Goal: Communication & Community: Share content

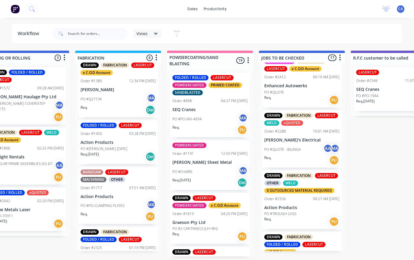
scroll to position [12, 0]
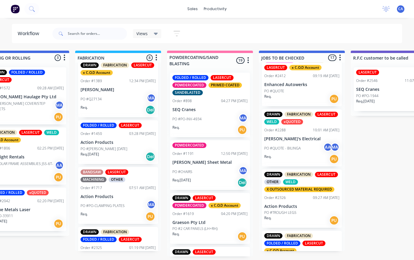
click at [311, 86] on p "Enhanced Autowerks" at bounding box center [301, 84] width 75 height 5
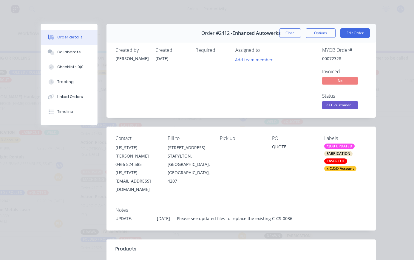
click at [61, 52] on div "Collaborate" at bounding box center [69, 51] width 24 height 5
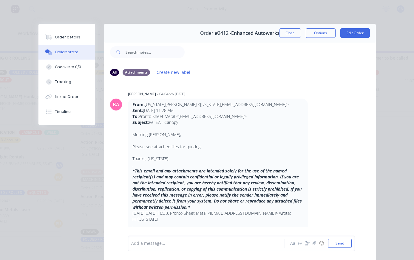
click at [308, 246] on button "button" at bounding box center [306, 243] width 7 height 7
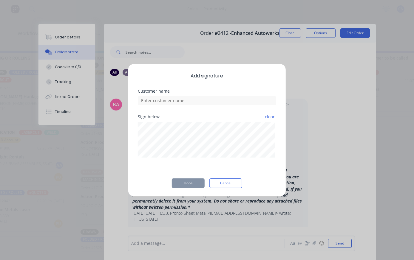
click at [225, 182] on button "Cancel" at bounding box center [225, 183] width 33 height 10
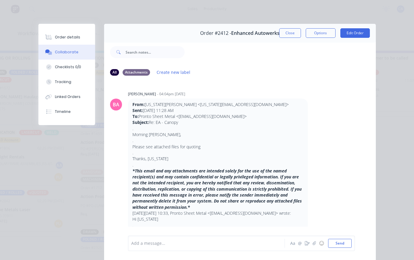
click at [311, 242] on button "button" at bounding box center [313, 243] width 7 height 7
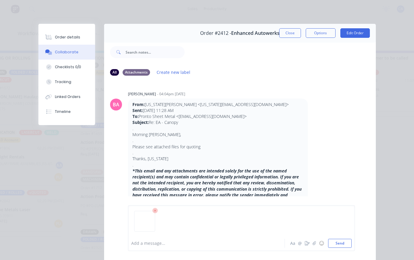
click at [344, 242] on button "Send" at bounding box center [340, 243] width 24 height 9
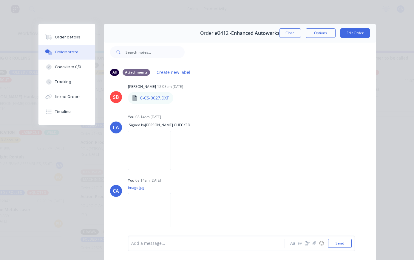
scroll to position [939, 0]
click at [296, 29] on button "Close" at bounding box center [290, 33] width 22 height 10
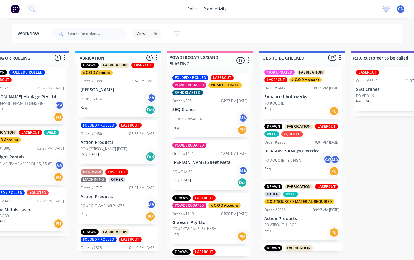
scroll to position [0, 396]
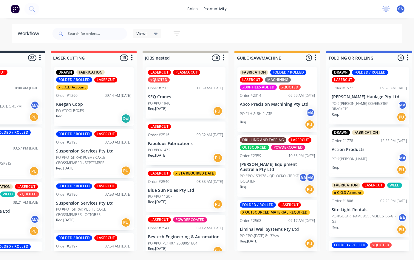
scroll to position [0, 57]
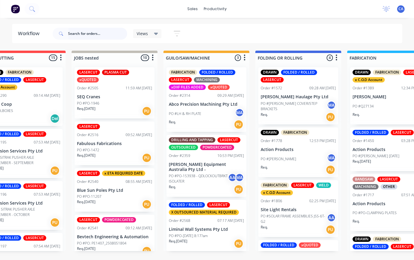
click at [97, 36] on input "text" at bounding box center [97, 34] width 59 height 12
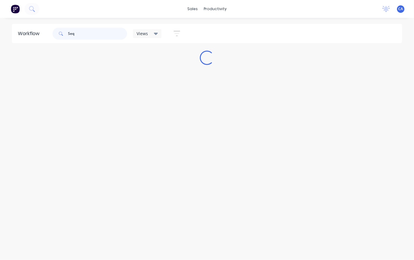
scroll to position [0, 0]
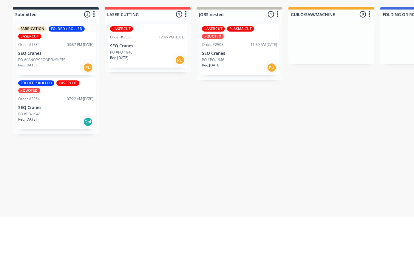
click at [237, 94] on p "SEQ Cranes" at bounding box center [239, 96] width 75 height 5
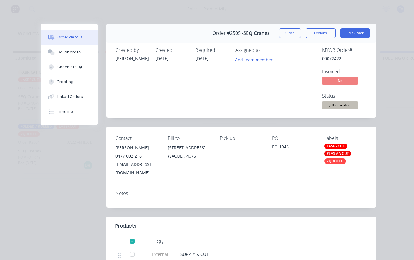
click at [290, 36] on button "Close" at bounding box center [290, 33] width 22 height 10
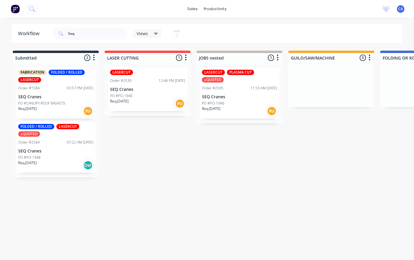
click at [138, 83] on div "LASERCUT Order #2530 12:46 PM 07/08/25 SEQ Cranes PO #PO-1940 Req. 05/08/25 PU" at bounding box center [148, 89] width 80 height 44
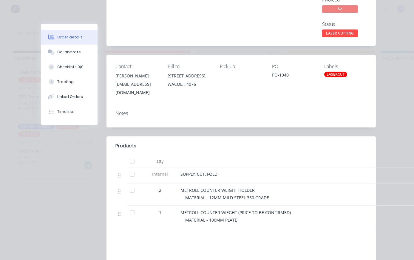
scroll to position [100, 0]
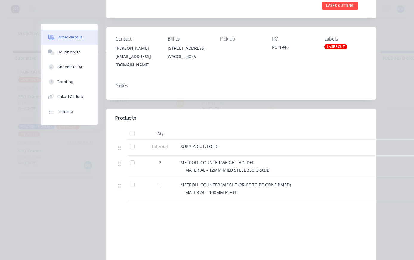
click at [57, 53] on button "Collaborate" at bounding box center [69, 52] width 57 height 15
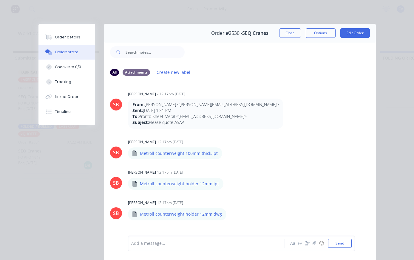
scroll to position [0, 0]
click at [56, 40] on div "Order details" at bounding box center [67, 37] width 25 height 5
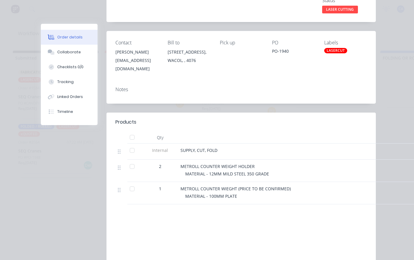
scroll to position [97, 0]
click at [77, 59] on button "Collaborate" at bounding box center [69, 52] width 57 height 15
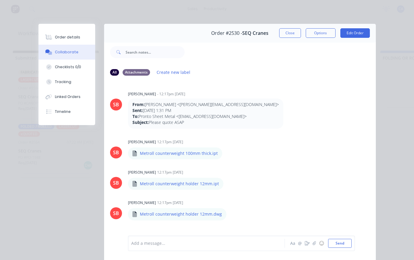
click at [314, 243] on icon "button" at bounding box center [314, 243] width 4 height 4
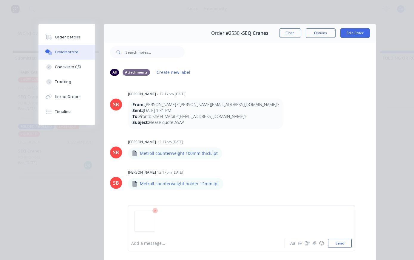
click at [341, 242] on button "Send" at bounding box center [340, 243] width 24 height 9
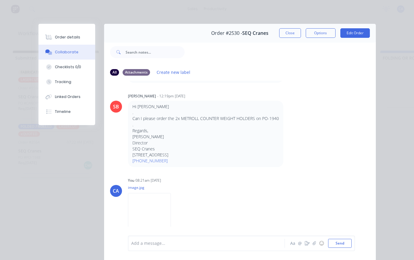
scroll to position [286, 0]
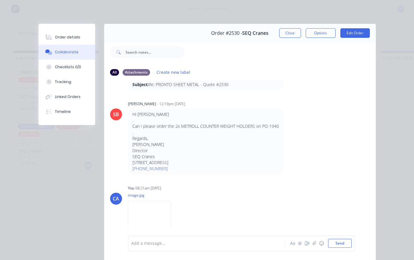
click at [282, 29] on button "Close" at bounding box center [290, 33] width 22 height 10
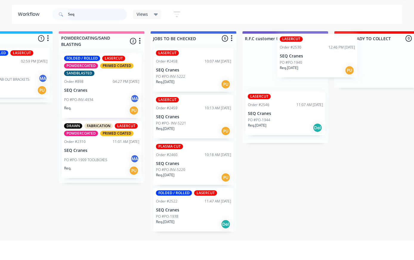
scroll to position [0, 506]
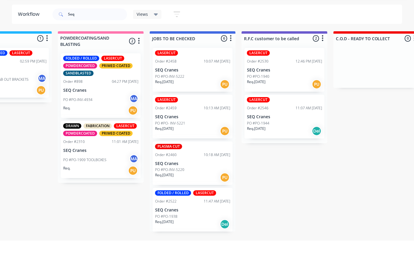
click at [378, 102] on div "Submitted 2 Sort By Created date Required date Order number Customer name Most …" at bounding box center [375, 151] width 1771 height 201
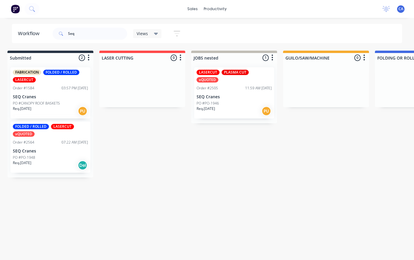
scroll to position [0, 0]
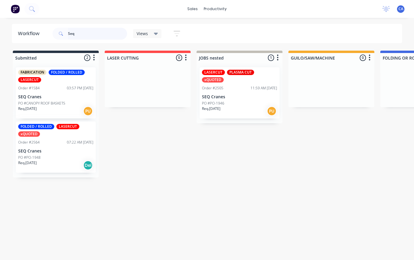
click at [78, 32] on input "Seq" at bounding box center [97, 34] width 59 height 12
type input "S"
click at [351, 33] on div "Views Save new view None (Default) edit Show/Hide statuses Show line item cards…" at bounding box center [226, 34] width 351 height 18
